Goal: Navigation & Orientation: Find specific page/section

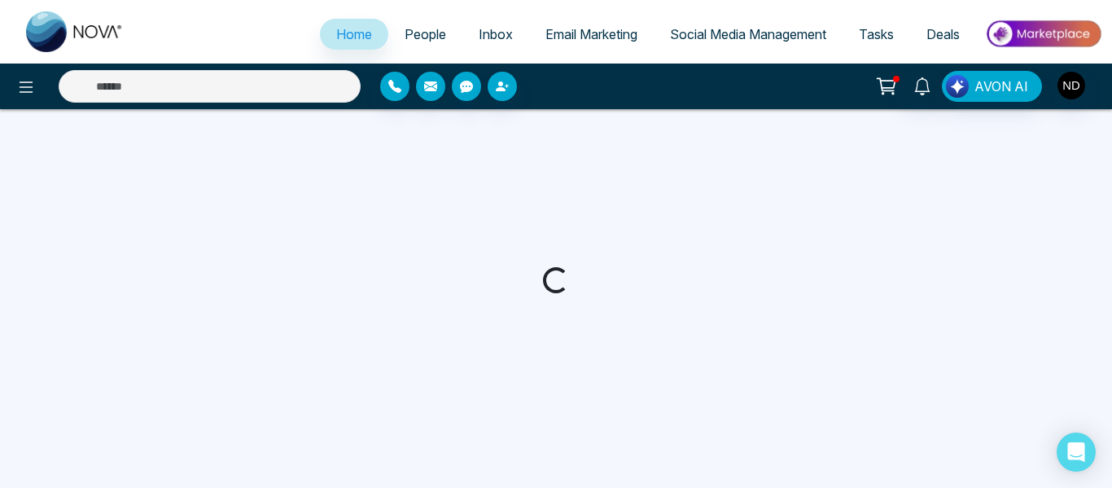
select select "*"
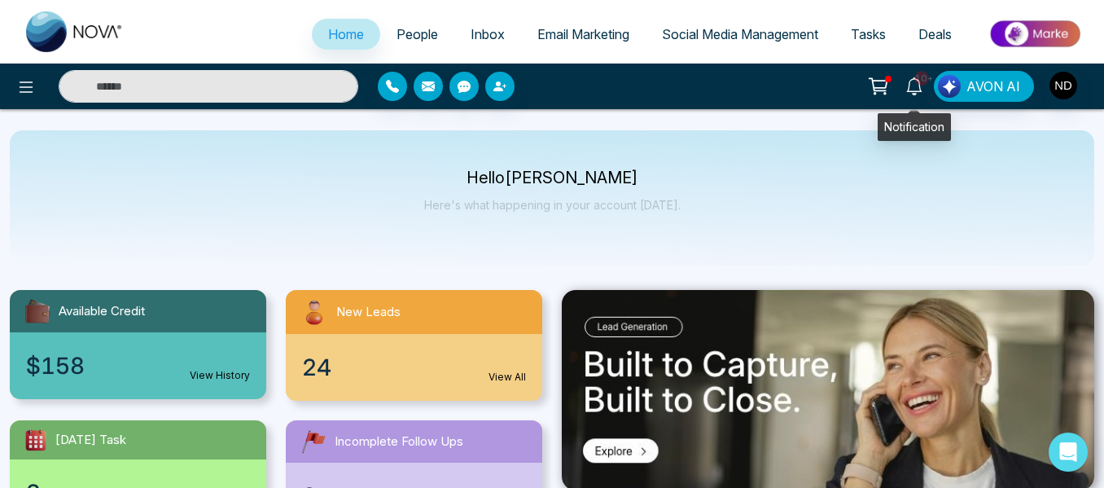
click at [920, 79] on span "10+" at bounding box center [921, 78] width 15 height 15
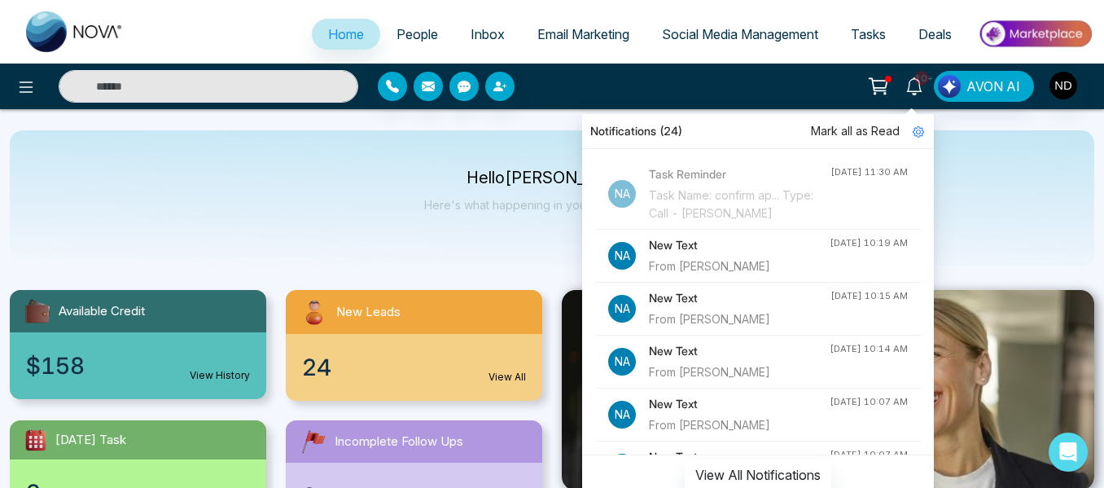
click at [786, 275] on div "From [PERSON_NAME]" at bounding box center [739, 266] width 181 height 18
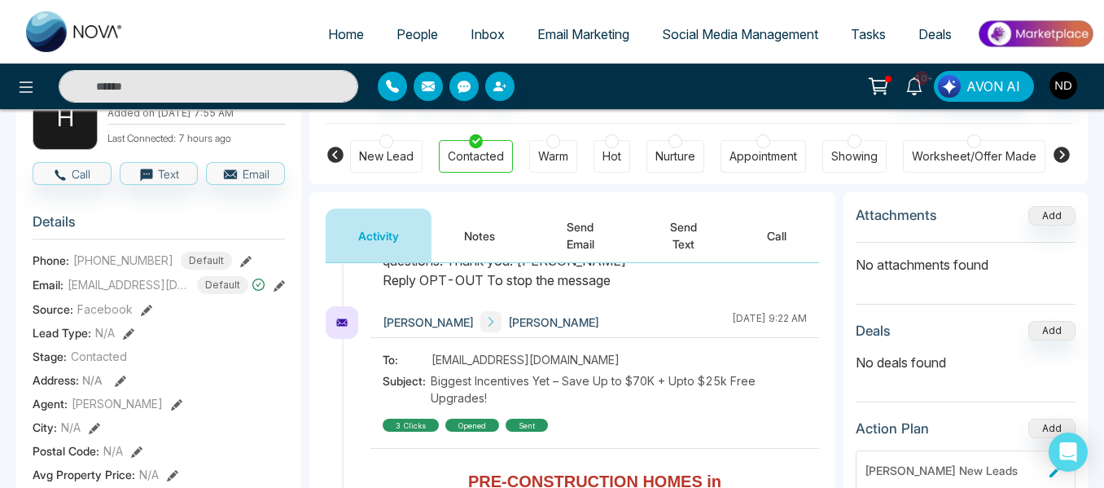
scroll to position [1893, 0]
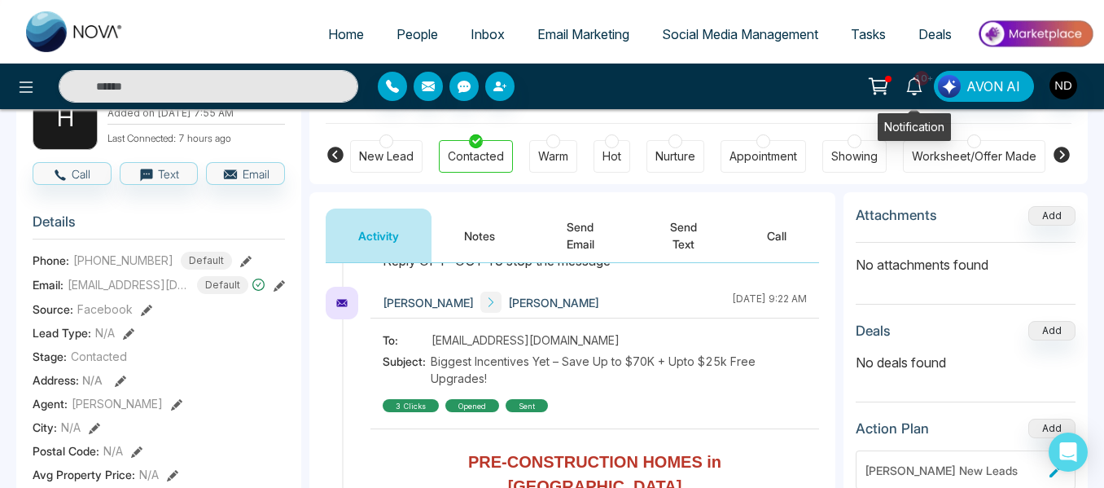
click at [918, 81] on span "10+" at bounding box center [921, 78] width 15 height 15
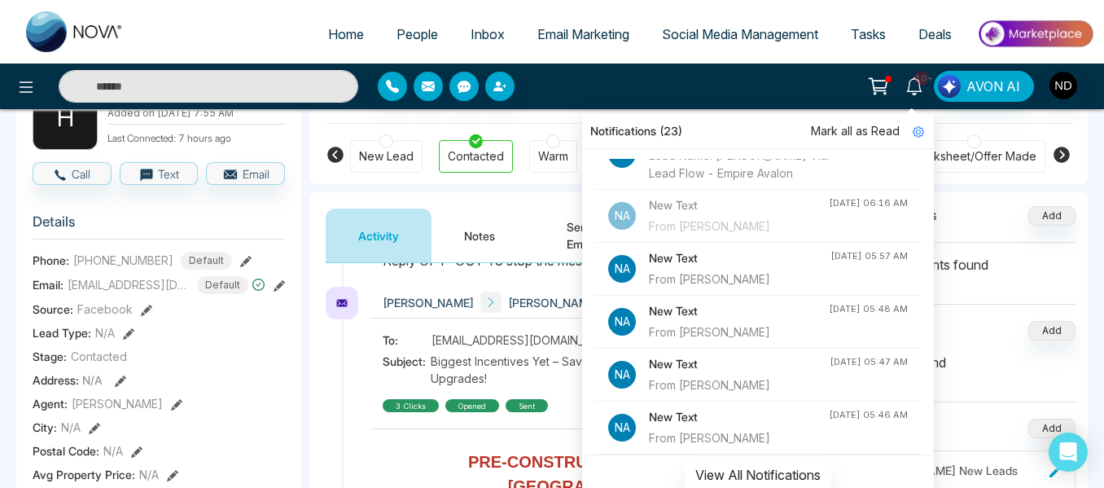
scroll to position [765, 0]
click at [729, 213] on h4 "New Text" at bounding box center [739, 204] width 180 height 18
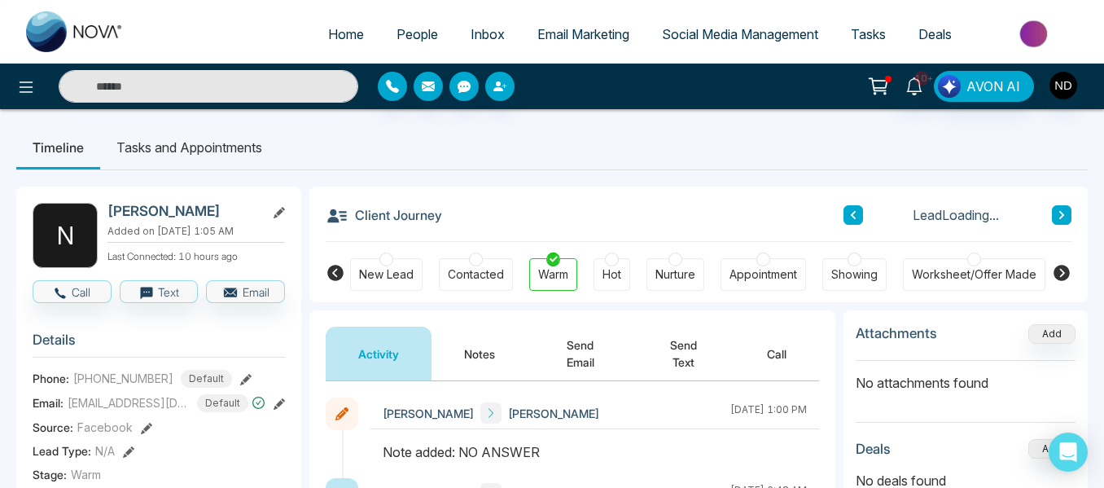
click at [475, 188] on div "Client Journey Lead Loading..." at bounding box center [699, 213] width 746 height 55
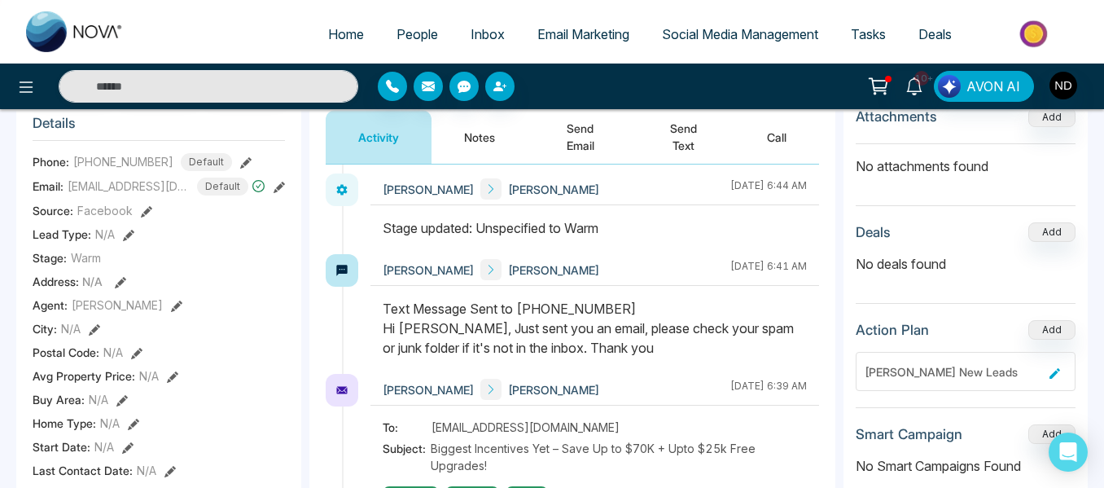
scroll to position [455, 0]
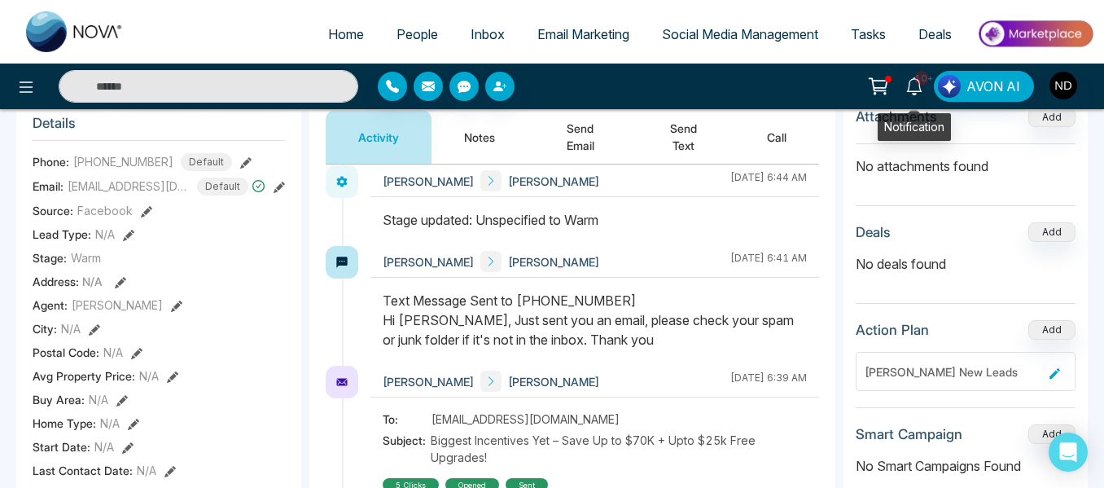
click at [922, 78] on span "10+" at bounding box center [921, 78] width 15 height 15
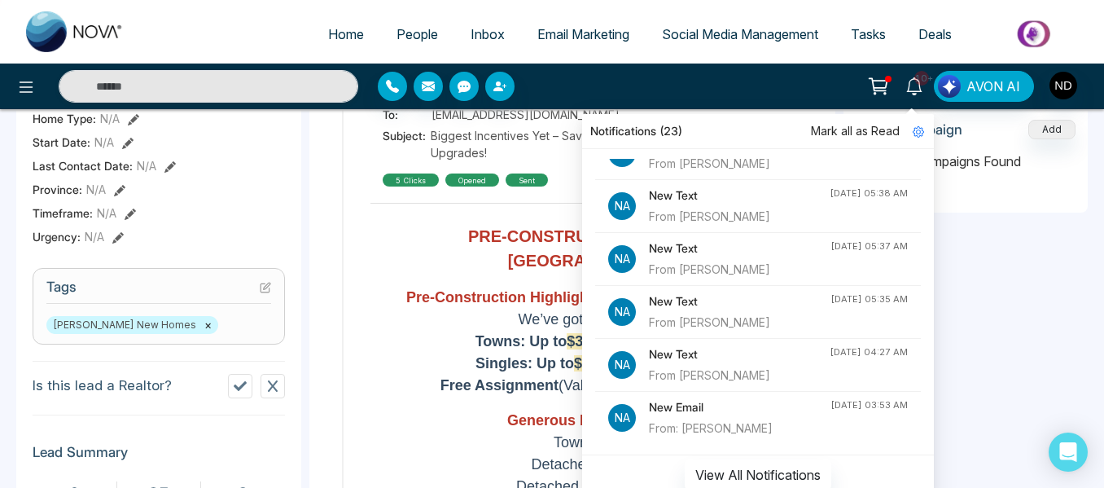
scroll to position [522, 0]
click at [709, 476] on button "View All Notifications" at bounding box center [758, 474] width 147 height 31
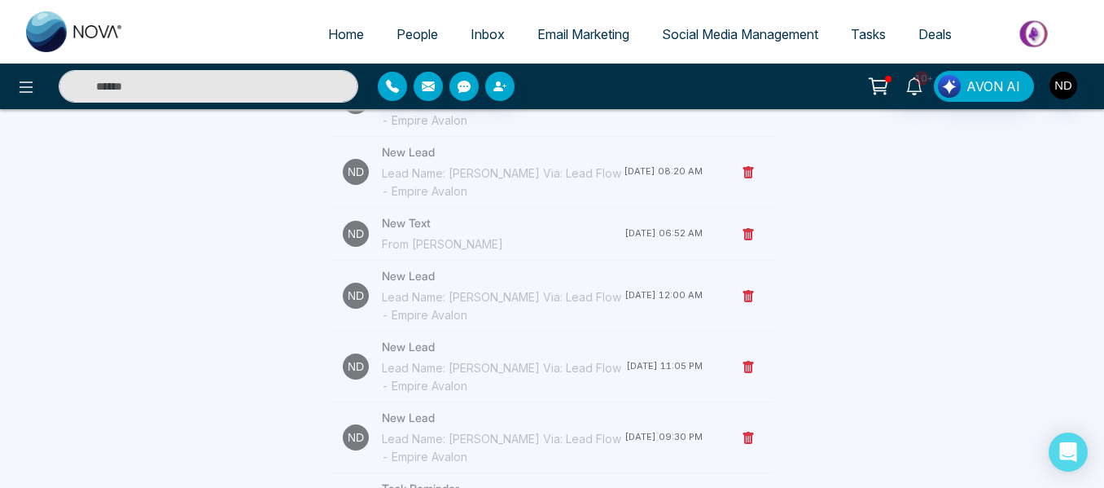
scroll to position [1970, 0]
click at [415, 30] on span "People" at bounding box center [418, 34] width 42 height 16
